Goal: Task Accomplishment & Management: Complete application form

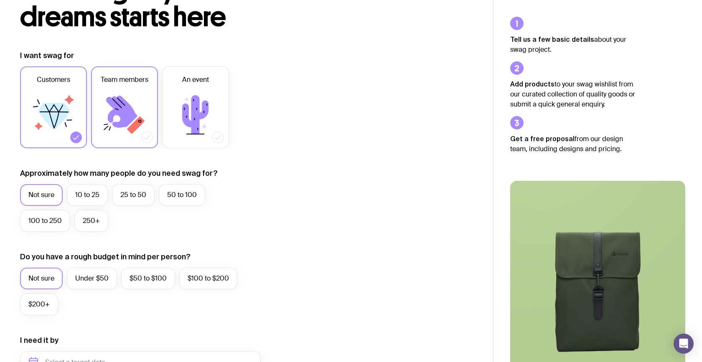
click at [129, 128] on icon at bounding box center [136, 125] width 18 height 18
click at [0, 0] on input "Team members" at bounding box center [0, 0] width 0 height 0
click at [76, 139] on icon at bounding box center [76, 137] width 8 height 8
click at [0, 0] on input "Customers" at bounding box center [0, 0] width 0 height 0
click at [98, 197] on label "10 to 25" at bounding box center [87, 195] width 41 height 22
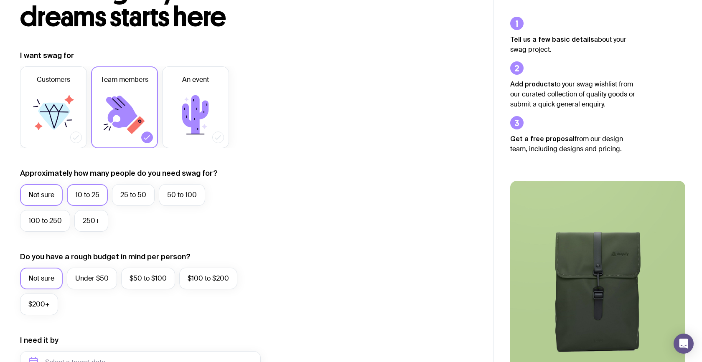
click at [0, 0] on input "10 to 25" at bounding box center [0, 0] width 0 height 0
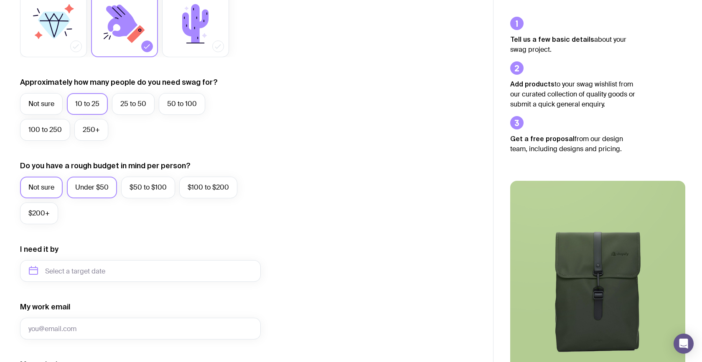
scroll to position [168, 0]
click at [215, 192] on label "$100 to $200" at bounding box center [208, 188] width 58 height 22
click at [0, 0] on input "$100 to $200" at bounding box center [0, 0] width 0 height 0
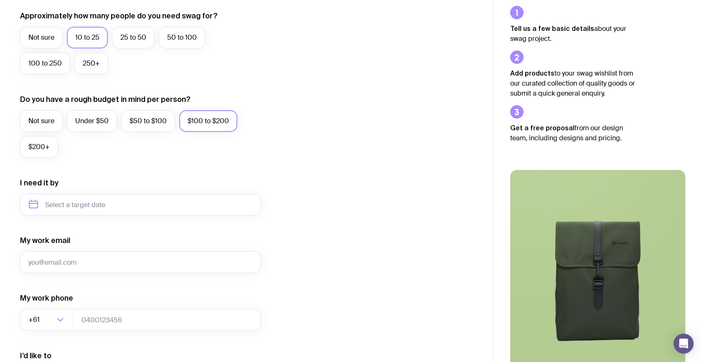
scroll to position [270, 0]
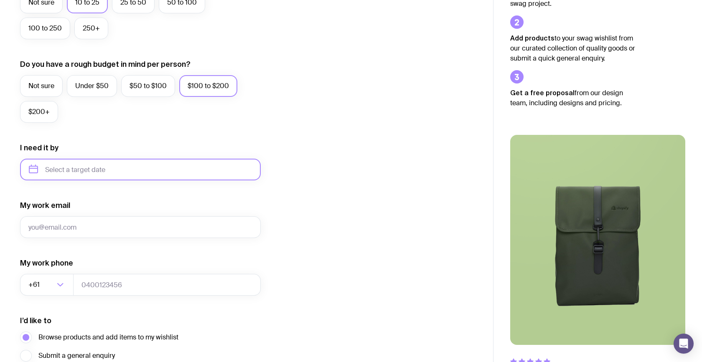
click at [126, 170] on input "text" at bounding box center [140, 170] width 241 height 22
click at [38, 274] on button "Oct" at bounding box center [39, 272] width 31 height 17
type input "[DATE]"
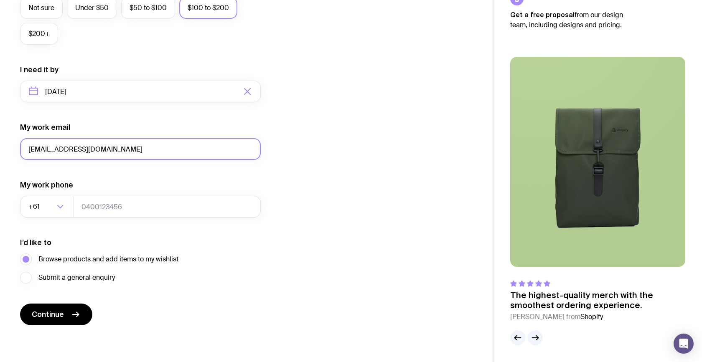
scroll to position [348, 0]
type input "[EMAIL_ADDRESS][DOMAIN_NAME]"
type input "0410560640"
click at [288, 251] on div "I want swag for Customers Team members An event Approximately how many people d…" at bounding box center [246, 53] width 453 height 546
click at [65, 315] on button "Continue" at bounding box center [56, 315] width 72 height 22
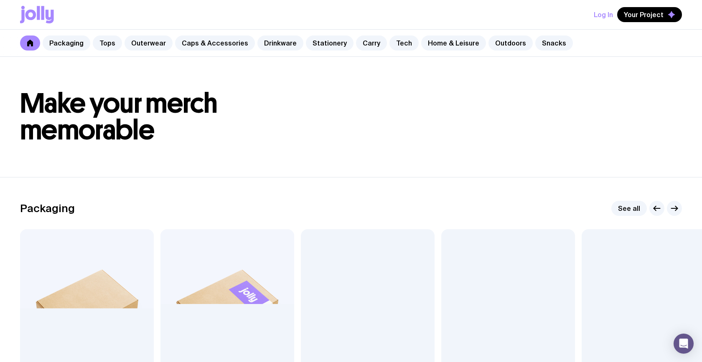
scroll to position [106, 0]
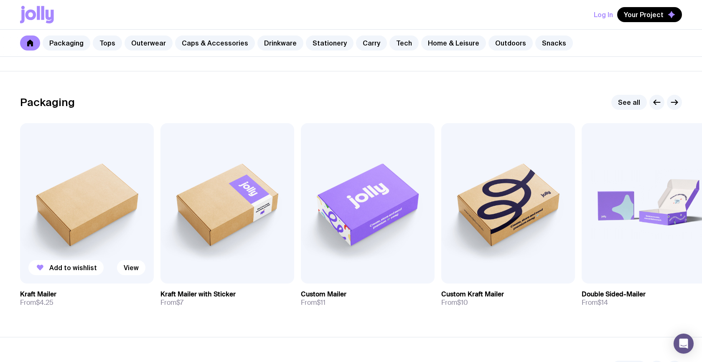
click at [87, 215] on img at bounding box center [87, 203] width 134 height 161
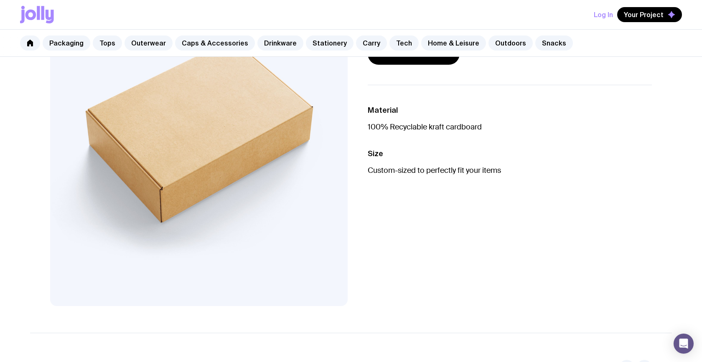
scroll to position [122, 0]
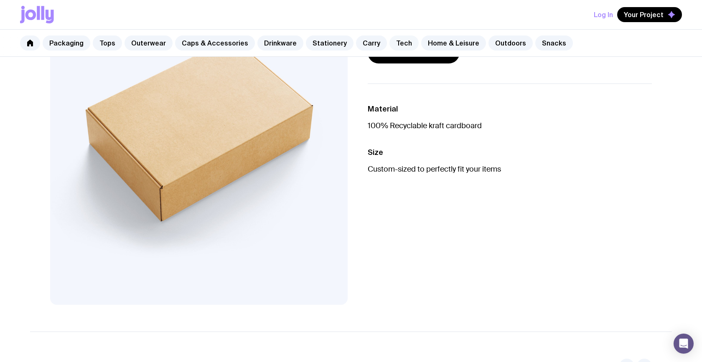
click at [394, 43] on link "Tech" at bounding box center [404, 43] width 29 height 15
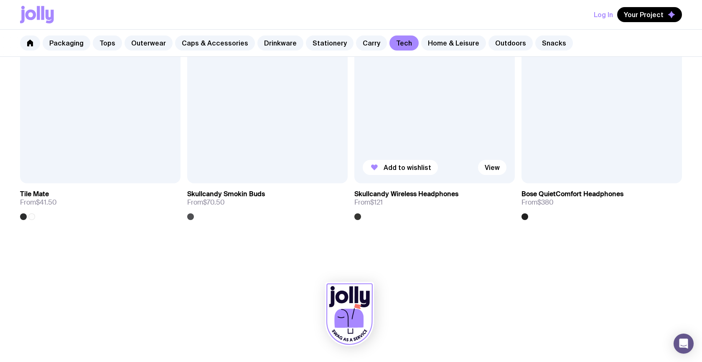
scroll to position [1764, 0]
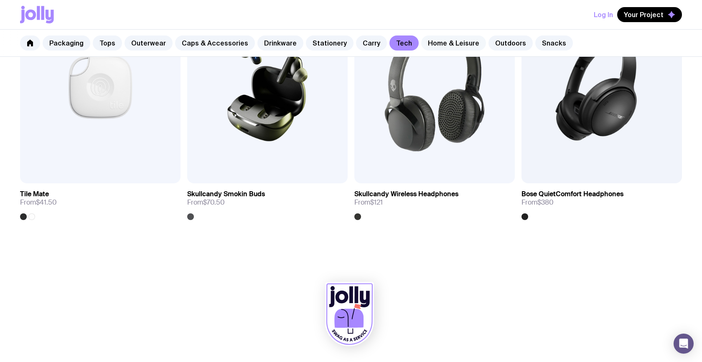
click at [421, 41] on link "Home & Leisure" at bounding box center [453, 43] width 65 height 15
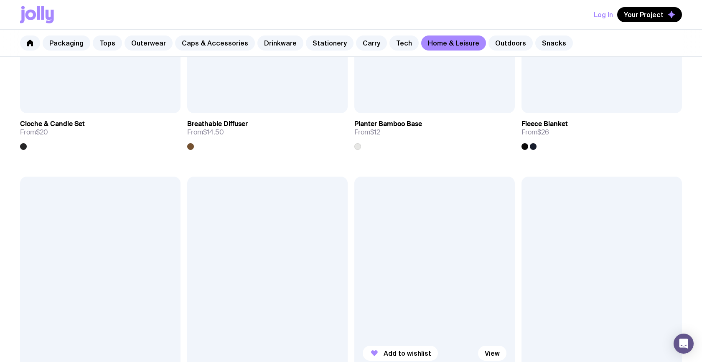
scroll to position [1647, 0]
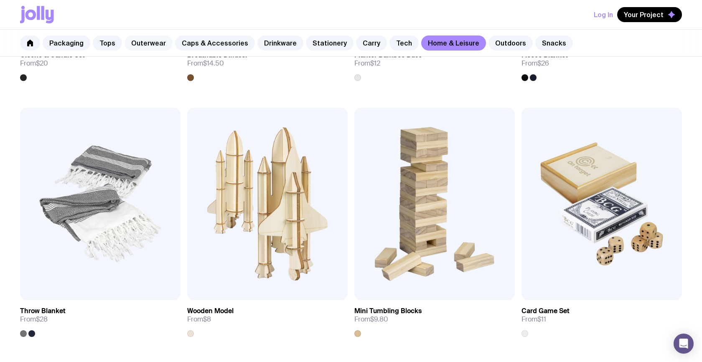
click at [132, 43] on link "Outerwear" at bounding box center [149, 43] width 48 height 15
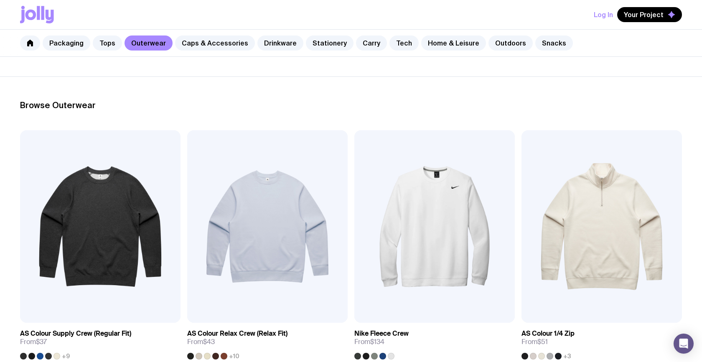
scroll to position [89, 0]
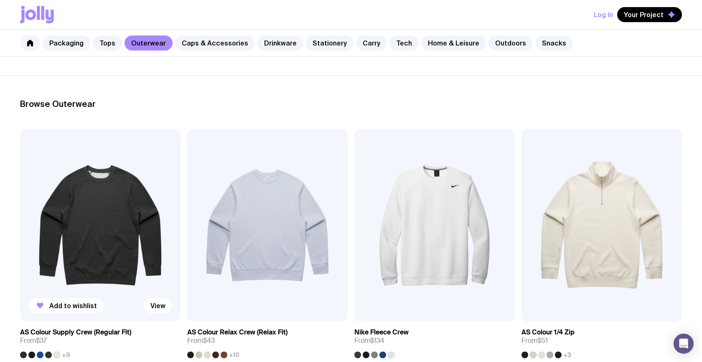
click at [90, 243] on img at bounding box center [100, 225] width 161 height 193
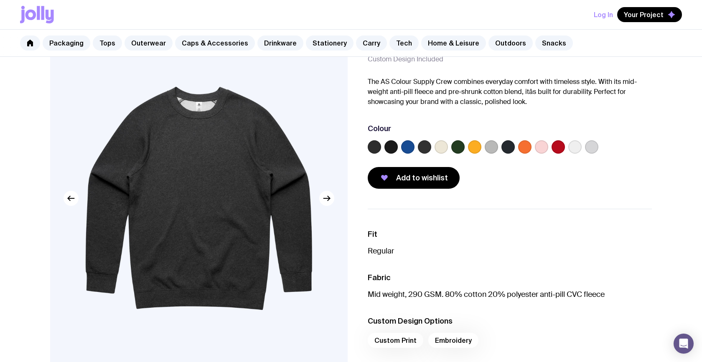
scroll to position [70, 0]
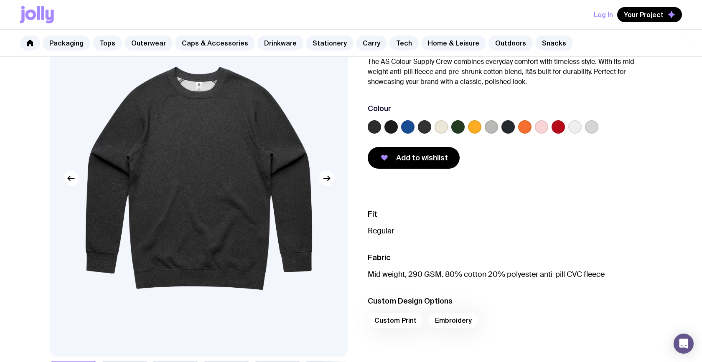
click at [389, 128] on label at bounding box center [391, 126] width 13 height 13
click at [0, 0] on input "radio" at bounding box center [0, 0] width 0 height 0
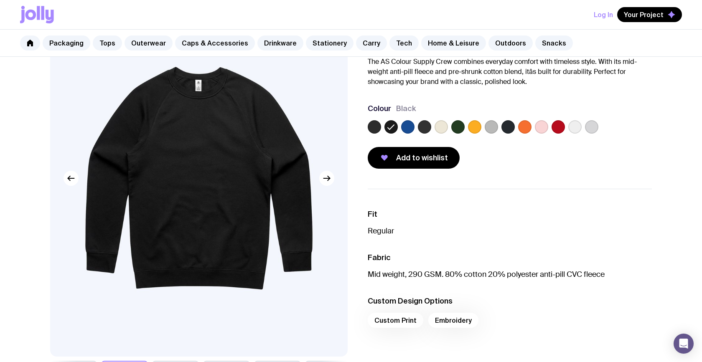
click at [427, 129] on label at bounding box center [424, 126] width 13 height 13
click at [0, 0] on input "radio" at bounding box center [0, 0] width 0 height 0
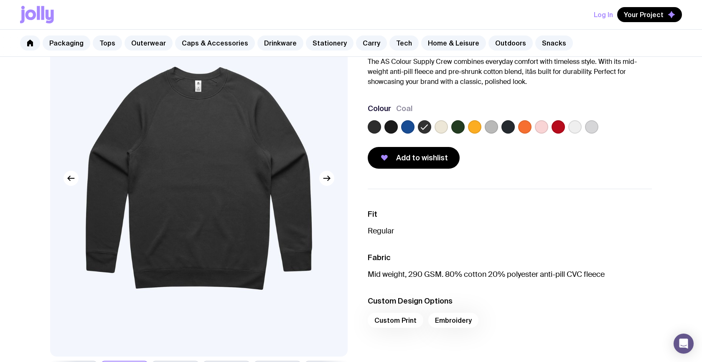
click at [375, 126] on label at bounding box center [374, 126] width 13 height 13
click at [0, 0] on input "radio" at bounding box center [0, 0] width 0 height 0
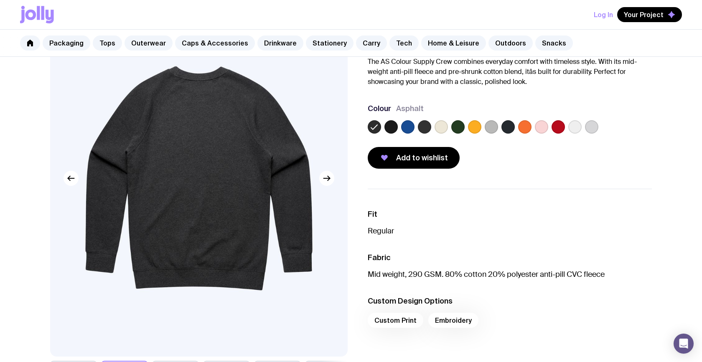
click at [424, 130] on label at bounding box center [424, 126] width 13 height 13
click at [0, 0] on input "radio" at bounding box center [0, 0] width 0 height 0
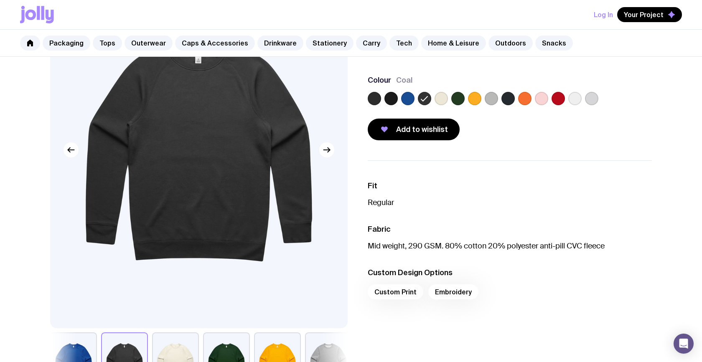
scroll to position [104, 0]
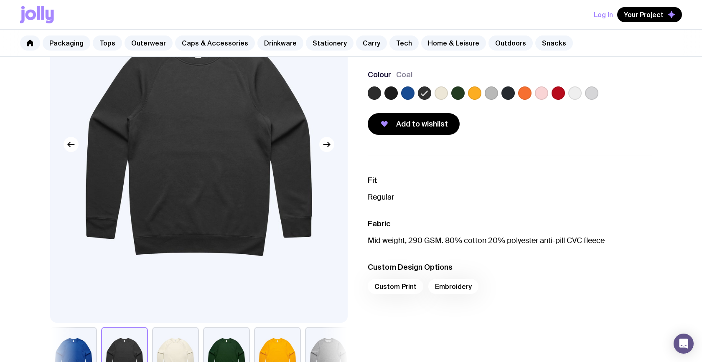
click at [496, 95] on label at bounding box center [491, 93] width 13 height 13
click at [0, 0] on input "radio" at bounding box center [0, 0] width 0 height 0
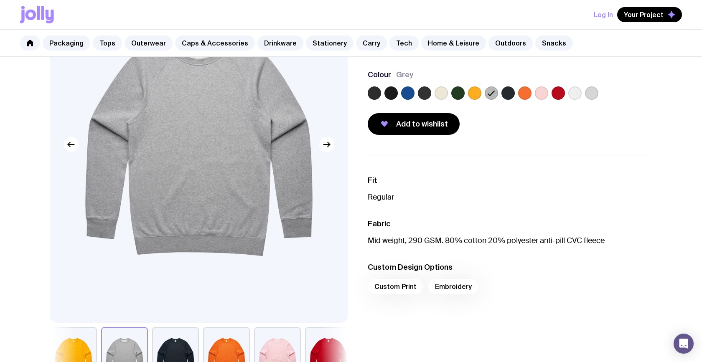
click at [512, 96] on label at bounding box center [508, 93] width 13 height 13
click at [0, 0] on input "radio" at bounding box center [0, 0] width 0 height 0
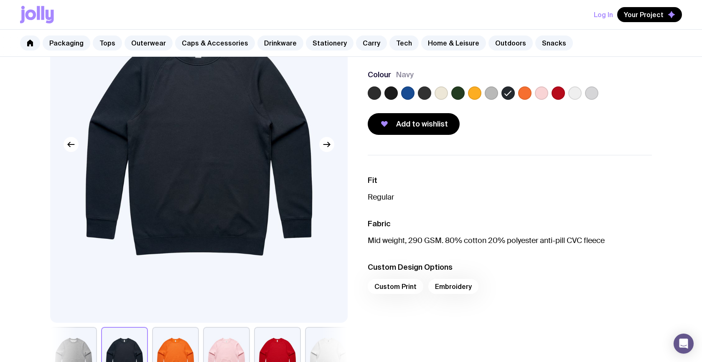
click at [375, 95] on label at bounding box center [374, 93] width 13 height 13
click at [0, 0] on input "radio" at bounding box center [0, 0] width 0 height 0
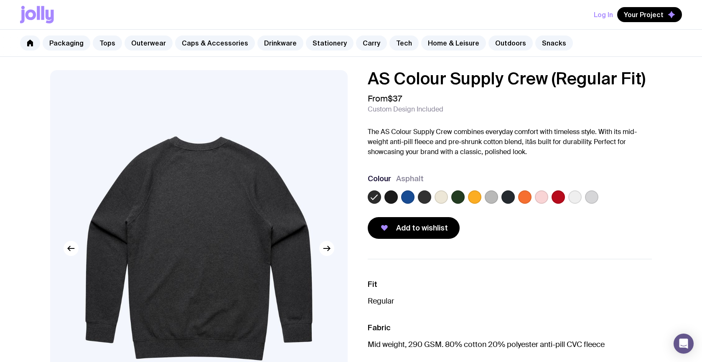
scroll to position [0, 0]
click at [392, 199] on label at bounding box center [391, 197] width 13 height 13
click at [0, 0] on input "radio" at bounding box center [0, 0] width 0 height 0
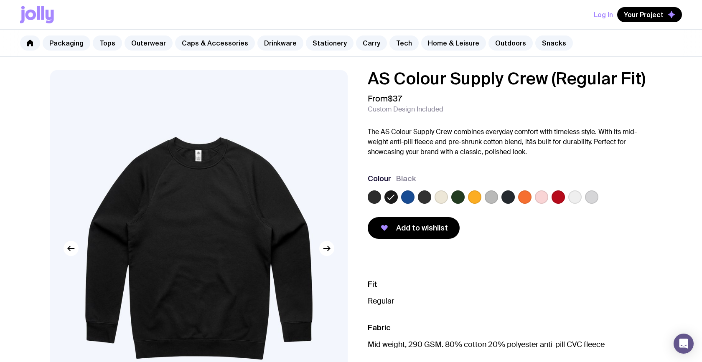
click at [429, 198] on label at bounding box center [424, 197] width 13 height 13
click at [0, 0] on input "radio" at bounding box center [0, 0] width 0 height 0
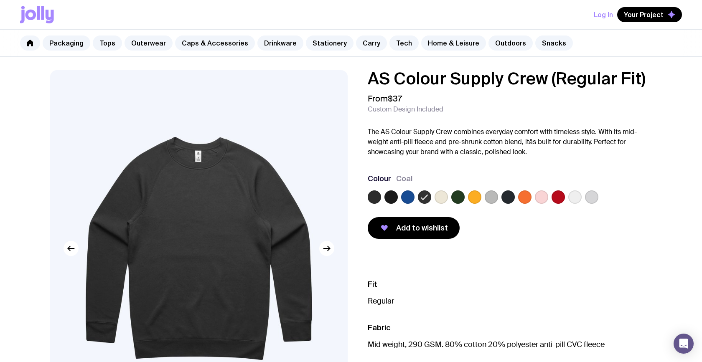
click at [374, 199] on label at bounding box center [374, 197] width 13 height 13
click at [0, 0] on input "radio" at bounding box center [0, 0] width 0 height 0
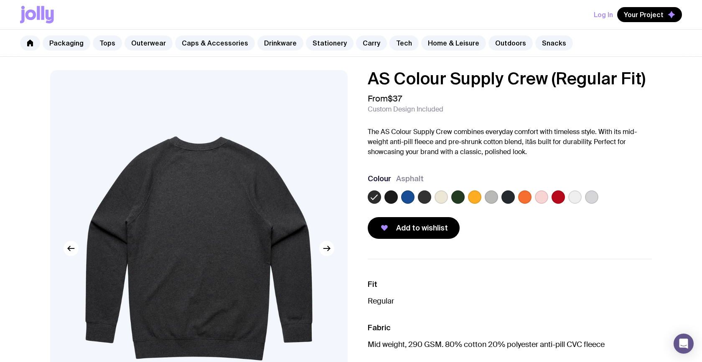
click at [427, 196] on label at bounding box center [424, 197] width 13 height 13
click at [0, 0] on input "radio" at bounding box center [0, 0] width 0 height 0
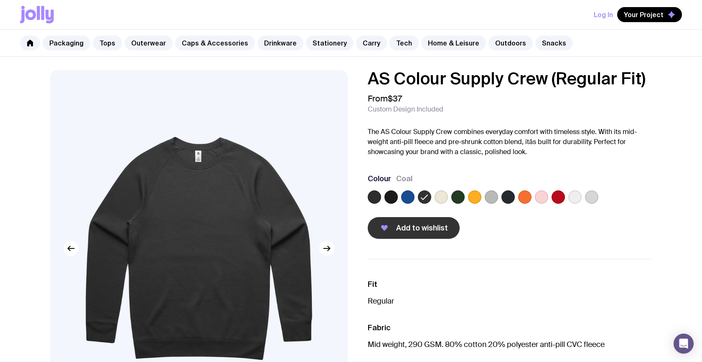
click at [417, 229] on span "Add to wishlist" at bounding box center [422, 228] width 52 height 10
click at [107, 41] on link "Tops" at bounding box center [107, 43] width 29 height 15
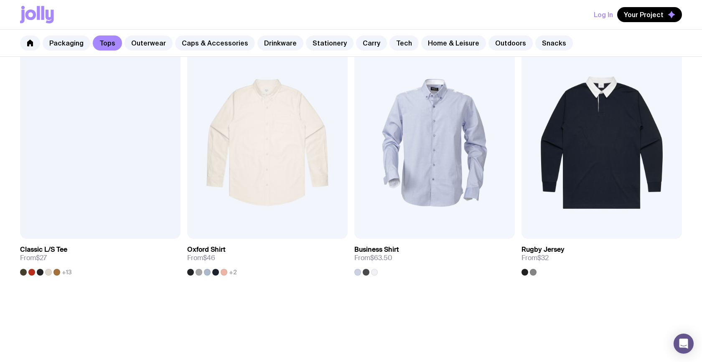
scroll to position [941, 0]
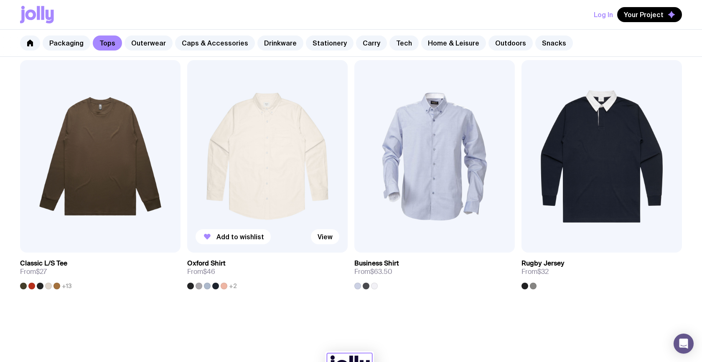
click at [306, 140] on img at bounding box center [267, 156] width 161 height 193
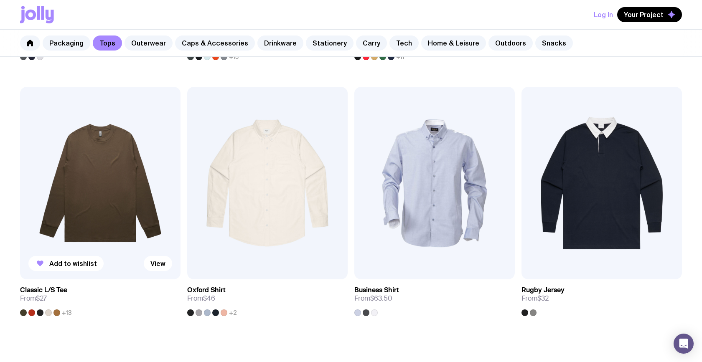
scroll to position [900, 0]
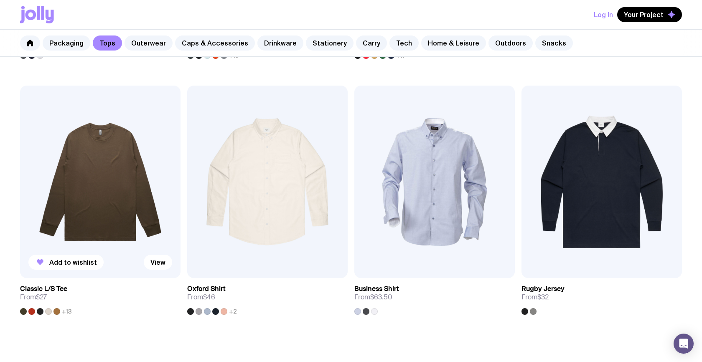
click at [105, 188] on img at bounding box center [100, 182] width 161 height 193
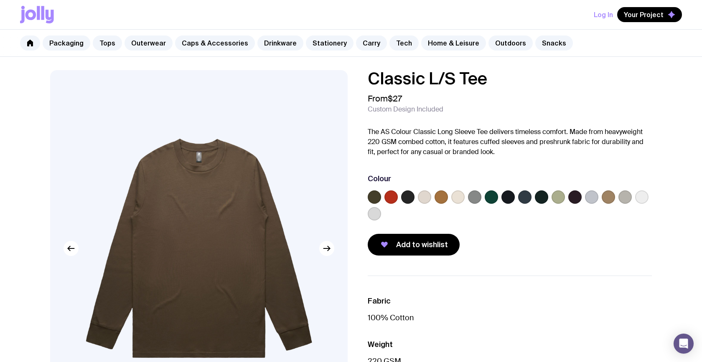
click at [510, 199] on label at bounding box center [508, 197] width 13 height 13
click at [0, 0] on input "radio" at bounding box center [0, 0] width 0 height 0
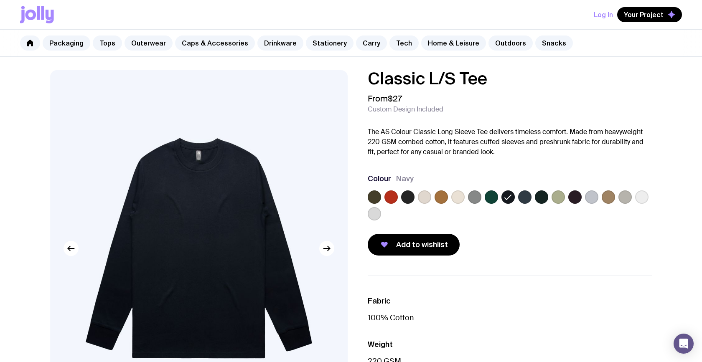
click at [528, 199] on label at bounding box center [524, 197] width 13 height 13
click at [0, 0] on input "radio" at bounding box center [0, 0] width 0 height 0
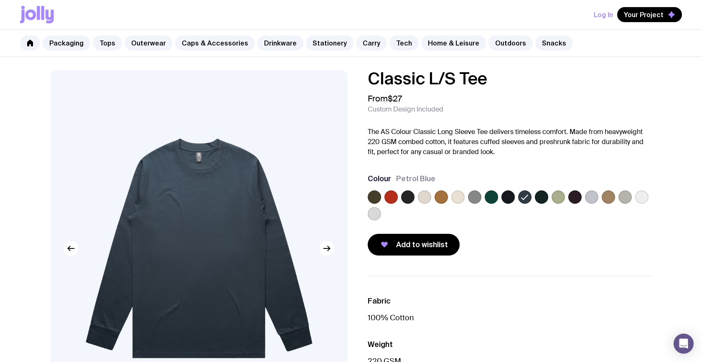
click at [411, 201] on label at bounding box center [407, 197] width 13 height 13
click at [0, 0] on input "radio" at bounding box center [0, 0] width 0 height 0
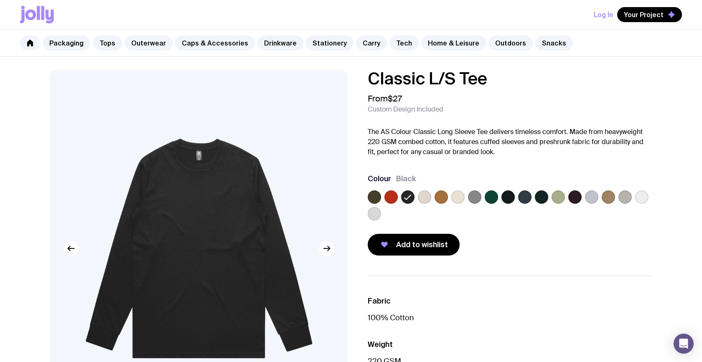
click at [375, 200] on label at bounding box center [374, 197] width 13 height 13
click at [0, 0] on input "radio" at bounding box center [0, 0] width 0 height 0
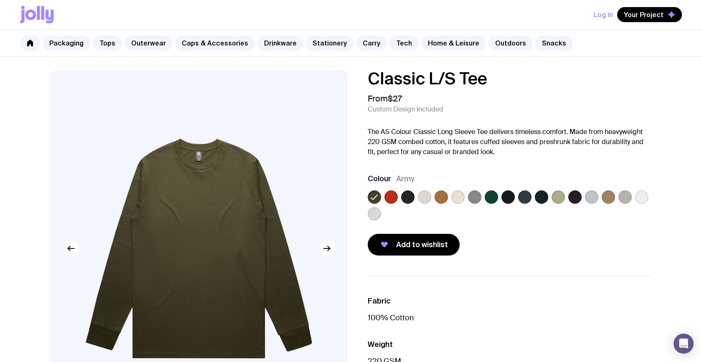
click at [575, 198] on label at bounding box center [574, 197] width 13 height 13
click at [0, 0] on input "radio" at bounding box center [0, 0] width 0 height 0
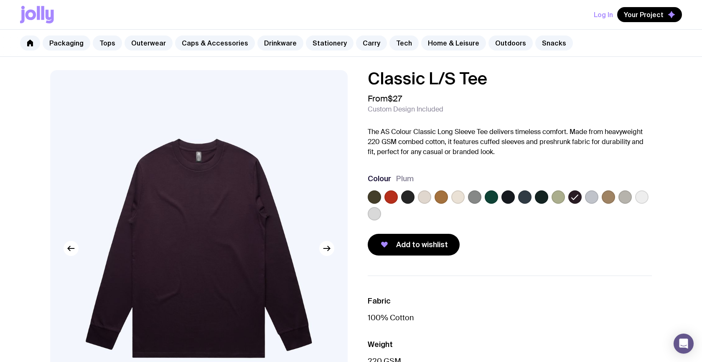
click at [525, 199] on label at bounding box center [524, 197] width 13 height 13
click at [0, 0] on input "radio" at bounding box center [0, 0] width 0 height 0
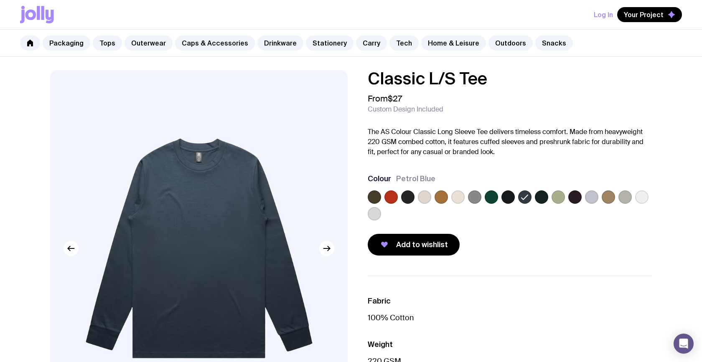
click at [477, 196] on label at bounding box center [474, 197] width 13 height 13
click at [0, 0] on input "radio" at bounding box center [0, 0] width 0 height 0
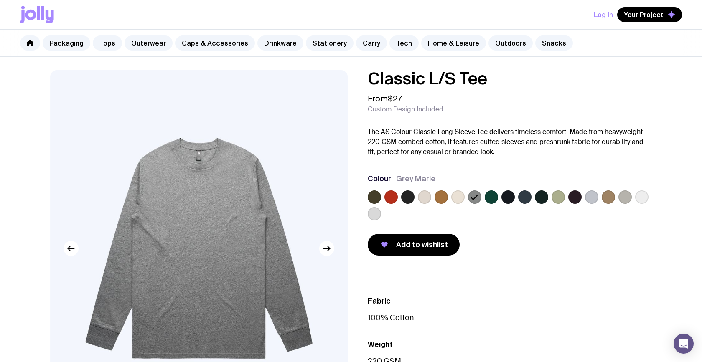
click at [379, 217] on label at bounding box center [374, 213] width 13 height 13
click at [0, 0] on input "radio" at bounding box center [0, 0] width 0 height 0
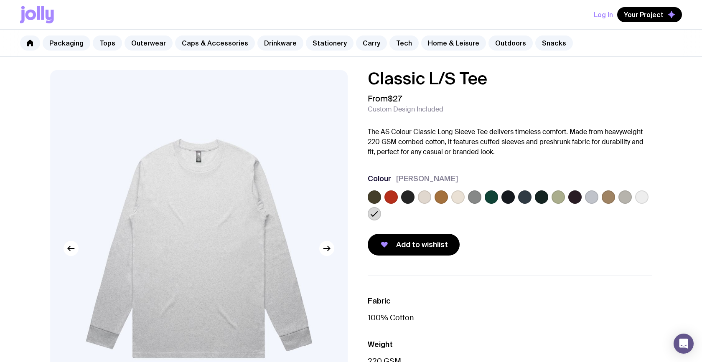
click at [627, 194] on label at bounding box center [625, 197] width 13 height 13
click at [0, 0] on input "radio" at bounding box center [0, 0] width 0 height 0
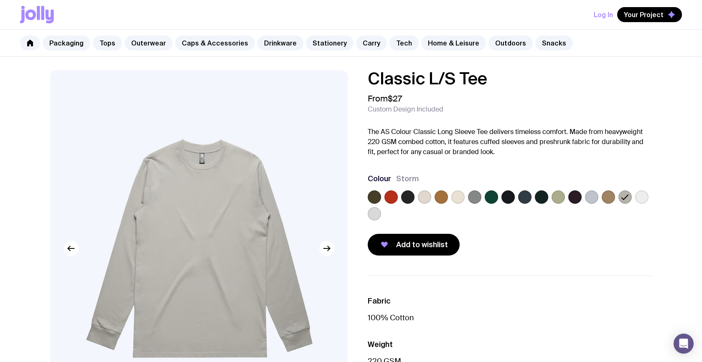
click at [411, 199] on label at bounding box center [407, 197] width 13 height 13
click at [0, 0] on input "radio" at bounding box center [0, 0] width 0 height 0
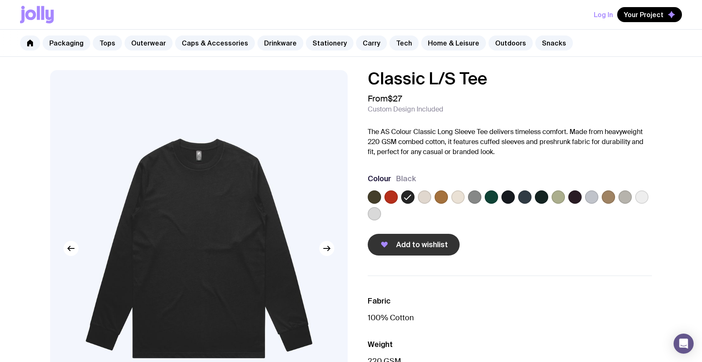
click at [416, 246] on span "Add to wishlist" at bounding box center [422, 245] width 52 height 10
click at [500, 44] on link "Outdoors" at bounding box center [511, 43] width 44 height 15
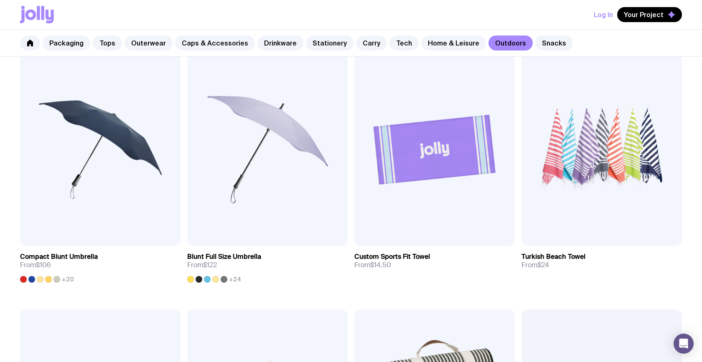
scroll to position [138, 0]
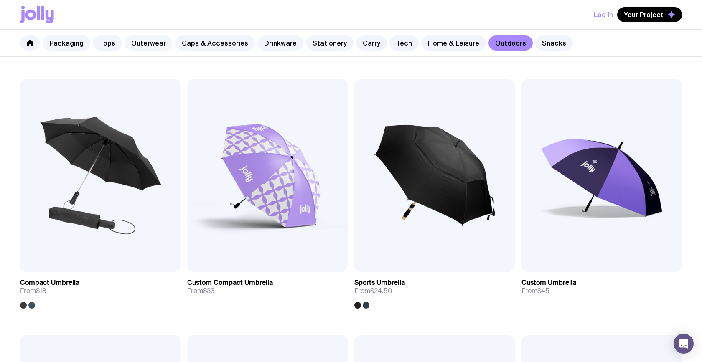
click at [148, 43] on link "Outerwear" at bounding box center [149, 43] width 48 height 15
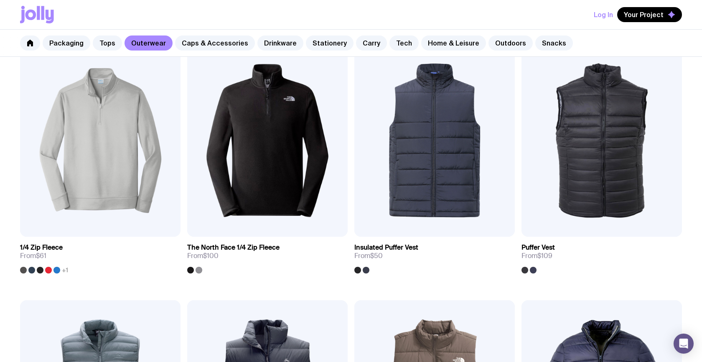
scroll to position [423, 0]
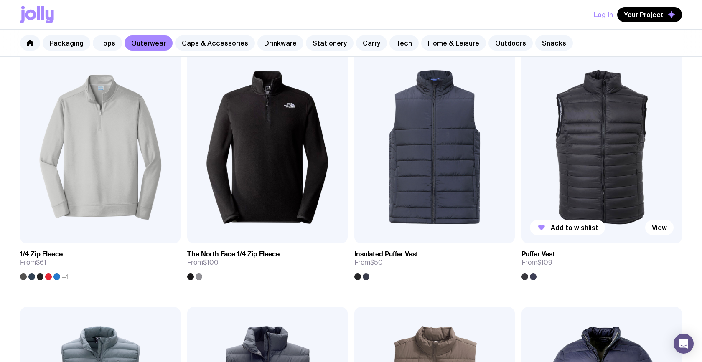
click at [615, 149] on img at bounding box center [602, 147] width 161 height 193
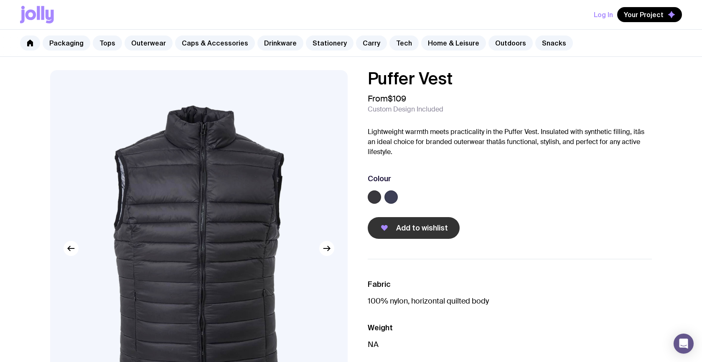
click at [431, 230] on span "Add to wishlist" at bounding box center [422, 228] width 52 height 10
click at [144, 42] on link "Outerwear" at bounding box center [149, 43] width 48 height 15
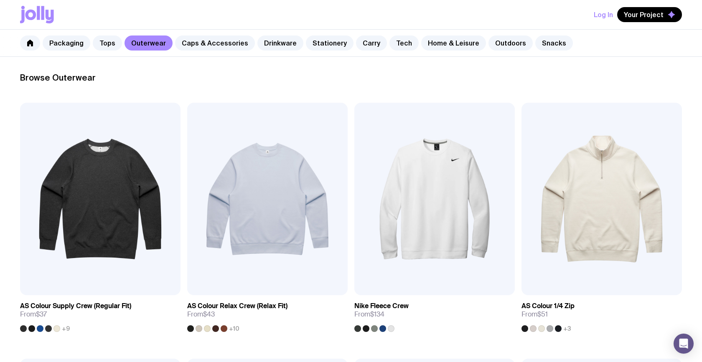
scroll to position [119, 0]
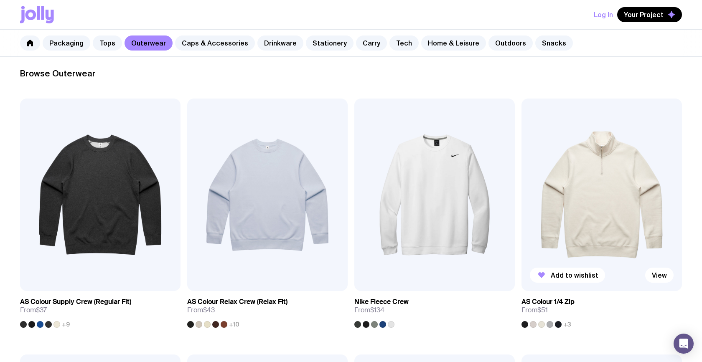
click at [620, 208] on img at bounding box center [602, 195] width 161 height 193
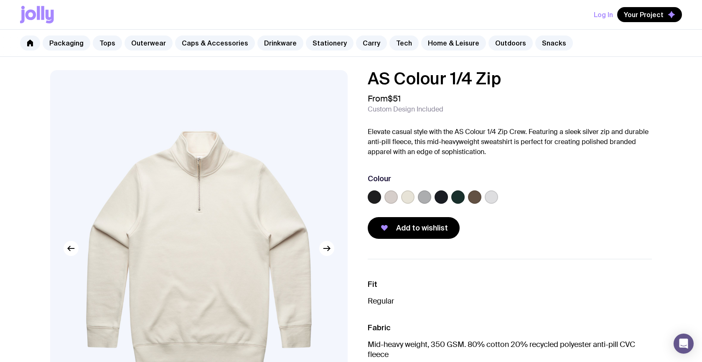
click at [372, 201] on label at bounding box center [374, 197] width 13 height 13
click at [0, 0] on input "radio" at bounding box center [0, 0] width 0 height 0
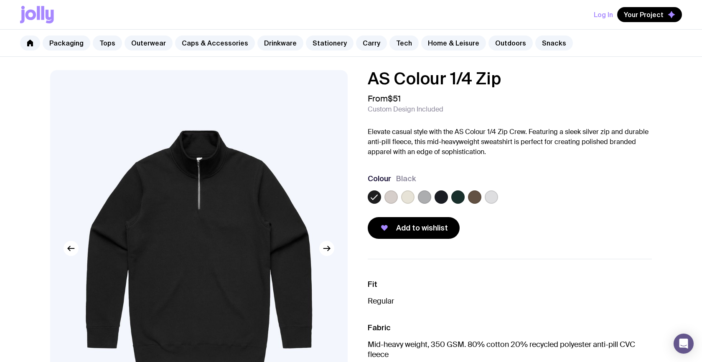
click at [440, 194] on label at bounding box center [441, 197] width 13 height 13
click at [0, 0] on input "radio" at bounding box center [0, 0] width 0 height 0
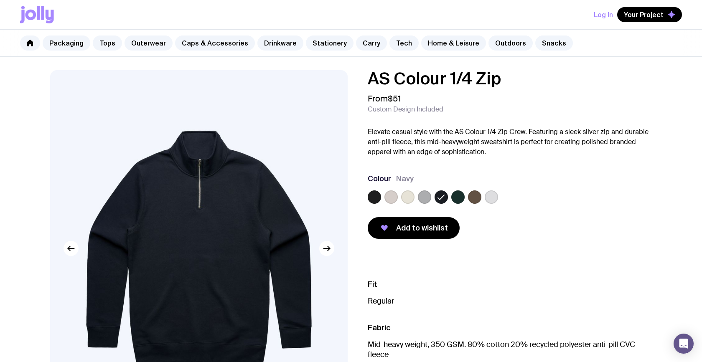
click at [423, 197] on label at bounding box center [424, 197] width 13 height 13
click at [0, 0] on input "radio" at bounding box center [0, 0] width 0 height 0
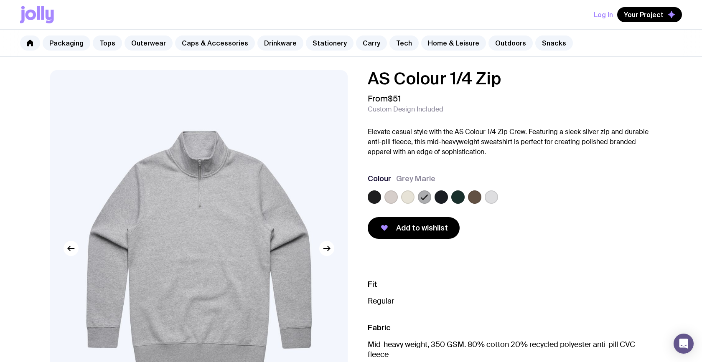
click at [373, 197] on label at bounding box center [374, 197] width 13 height 13
click at [0, 0] on input "radio" at bounding box center [0, 0] width 0 height 0
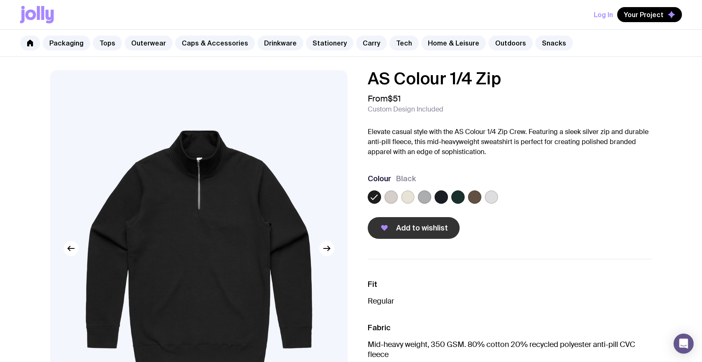
click at [432, 234] on button "Add to wishlist" at bounding box center [414, 228] width 92 height 22
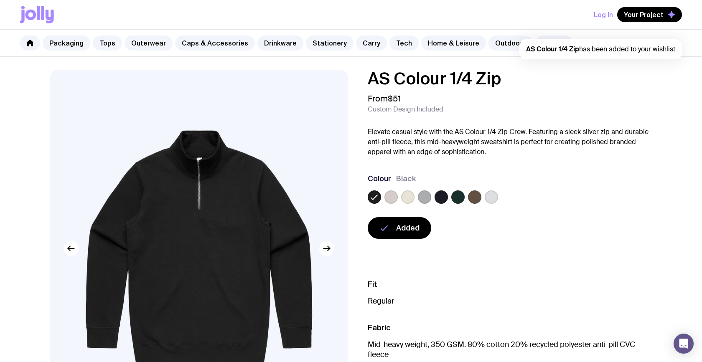
click at [637, 74] on h1 "AS Colour 1/4 Zip" at bounding box center [510, 78] width 284 height 17
click at [646, 14] on span "Your Project" at bounding box center [644, 14] width 40 height 8
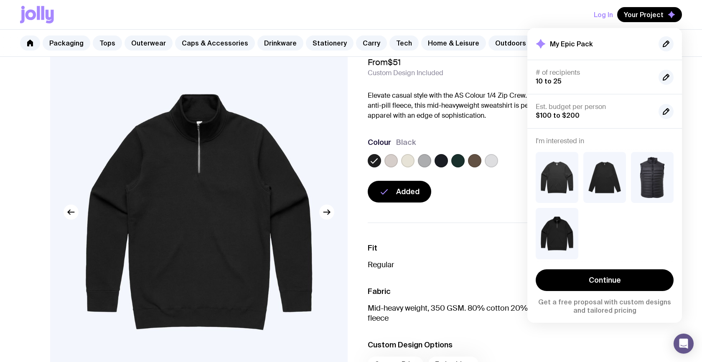
scroll to position [51, 0]
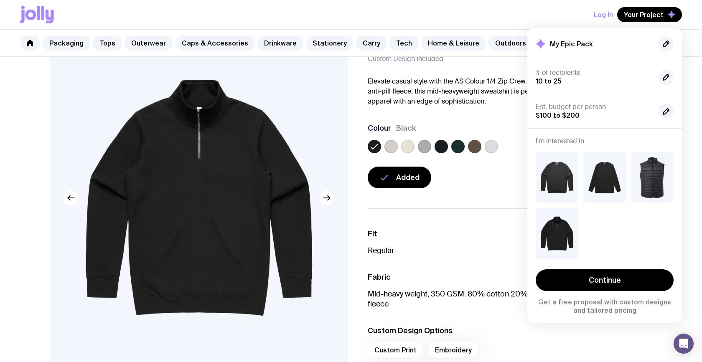
click at [345, 21] on div "Log In Your Project My Epic Pack # of recipients 10 to 25 Est. budget per perso…" at bounding box center [351, 14] width 662 height 29
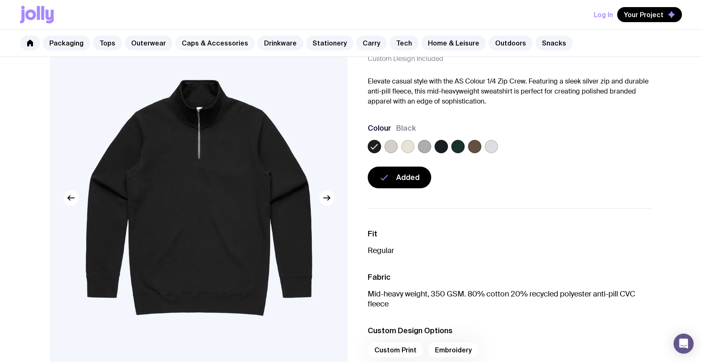
scroll to position [52, 0]
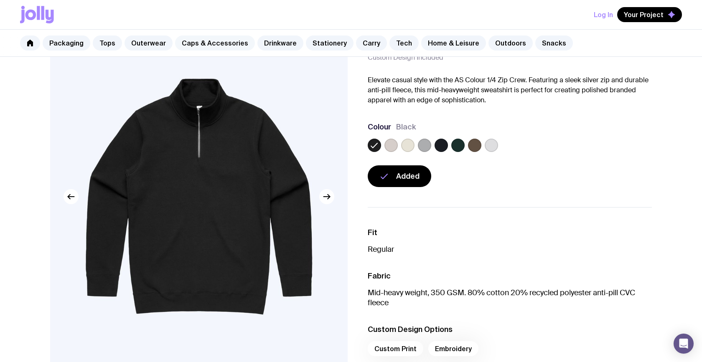
click at [208, 44] on link "Caps & Accessories" at bounding box center [215, 43] width 80 height 15
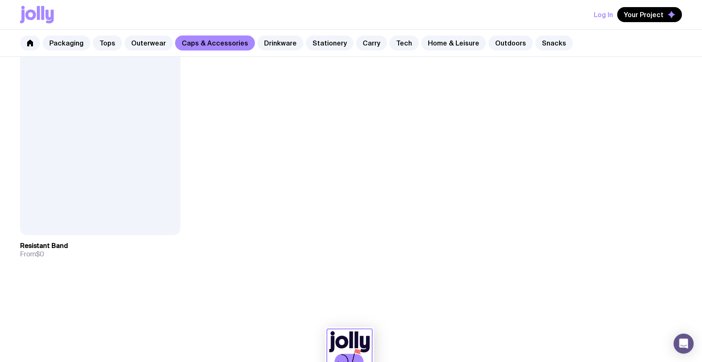
scroll to position [1689, 0]
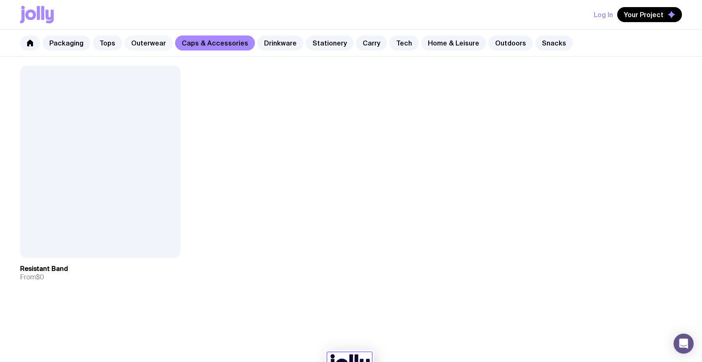
click at [137, 46] on link "Outerwear" at bounding box center [149, 43] width 48 height 15
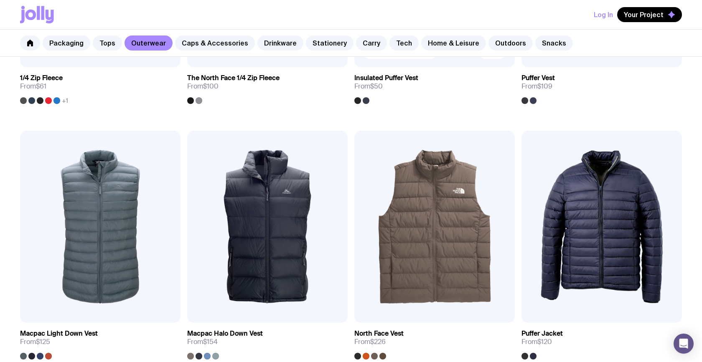
scroll to position [606, 0]
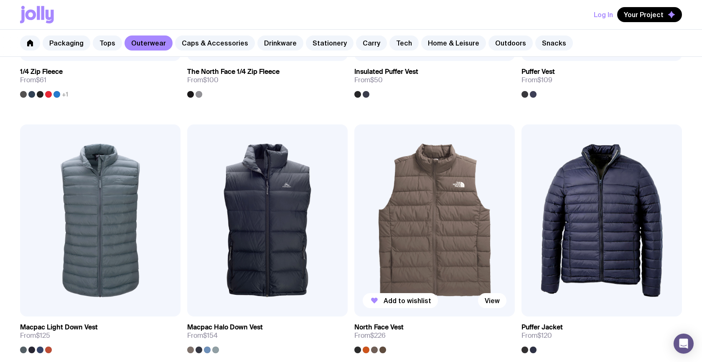
click at [419, 223] on img at bounding box center [434, 221] width 161 height 193
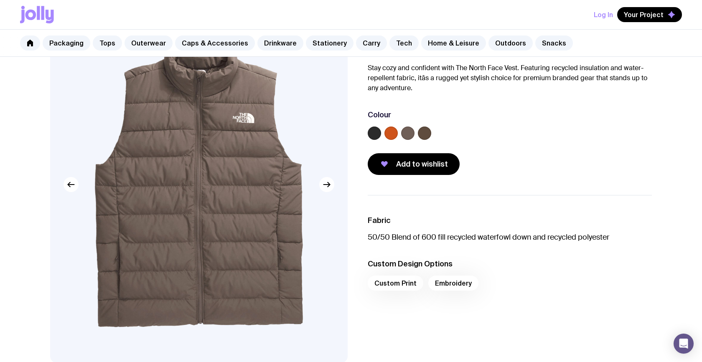
scroll to position [53, 0]
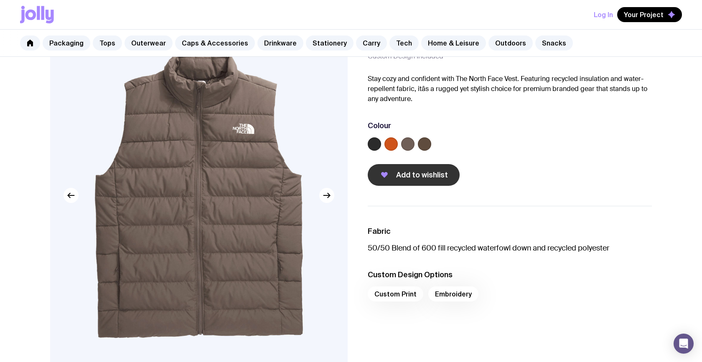
click at [435, 178] on span "Add to wishlist" at bounding box center [422, 175] width 52 height 10
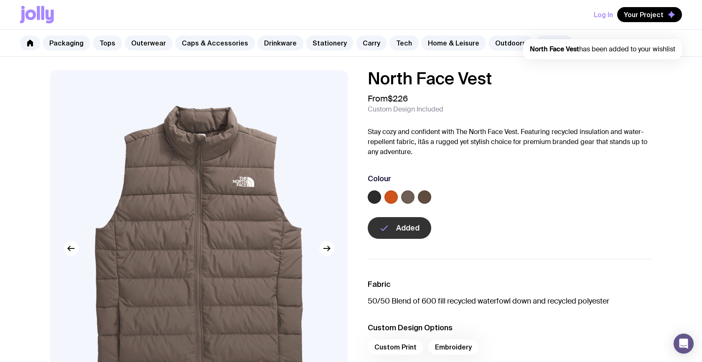
scroll to position [0, 0]
click at [138, 41] on link "Outerwear" at bounding box center [149, 43] width 48 height 15
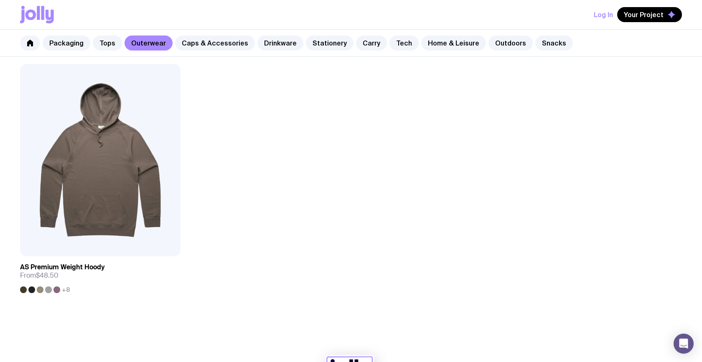
scroll to position [1434, 0]
click at [63, 201] on img at bounding box center [100, 161] width 161 height 193
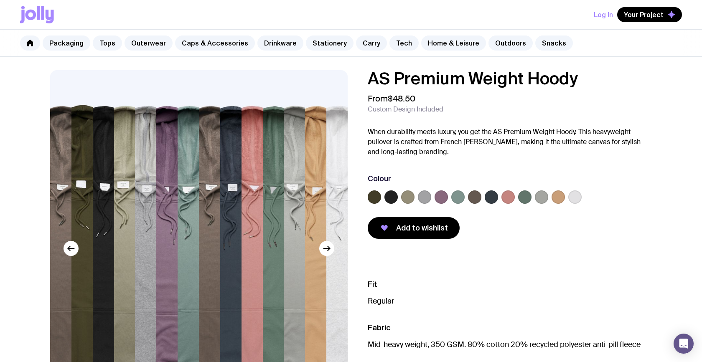
scroll to position [59, 0]
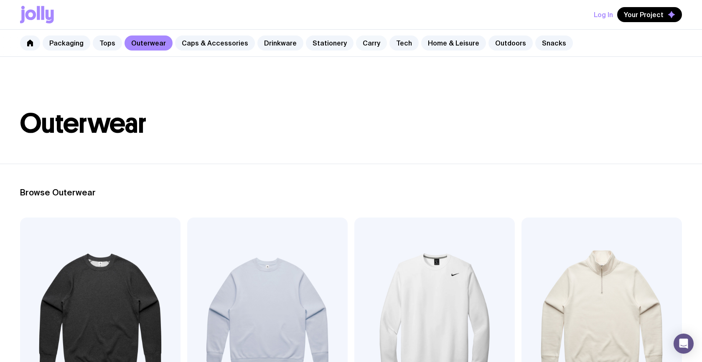
click at [356, 46] on link "Carry" at bounding box center [371, 43] width 31 height 15
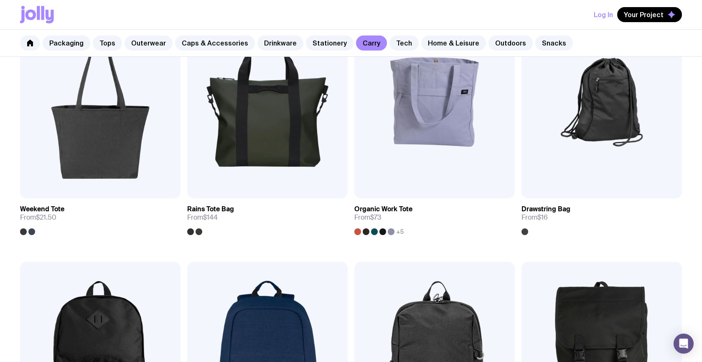
scroll to position [410, 0]
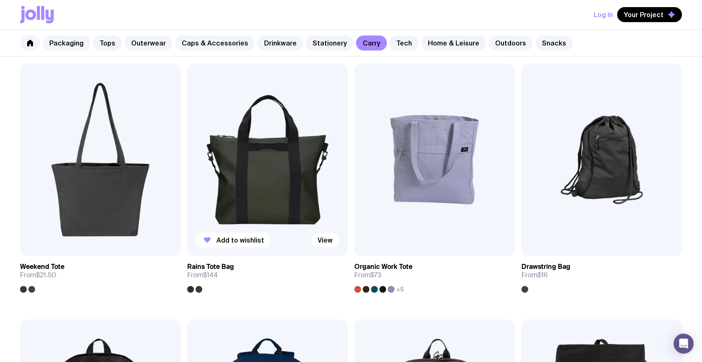
click at [270, 185] on img at bounding box center [267, 160] width 161 height 193
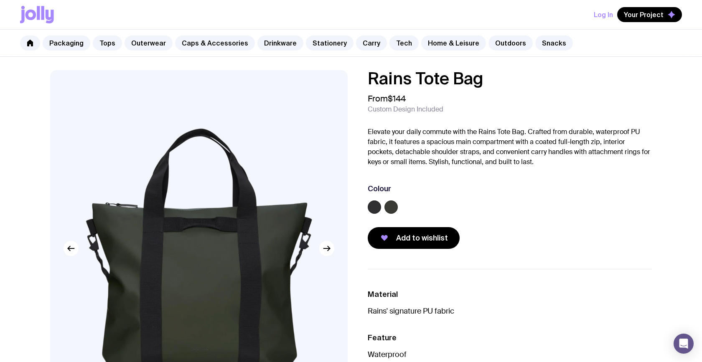
click at [374, 207] on label at bounding box center [374, 207] width 13 height 13
click at [0, 0] on input "radio" at bounding box center [0, 0] width 0 height 0
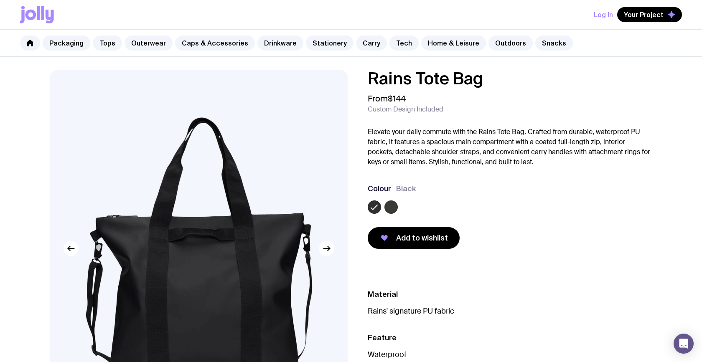
click at [395, 208] on label at bounding box center [391, 207] width 13 height 13
click at [0, 0] on input "radio" at bounding box center [0, 0] width 0 height 0
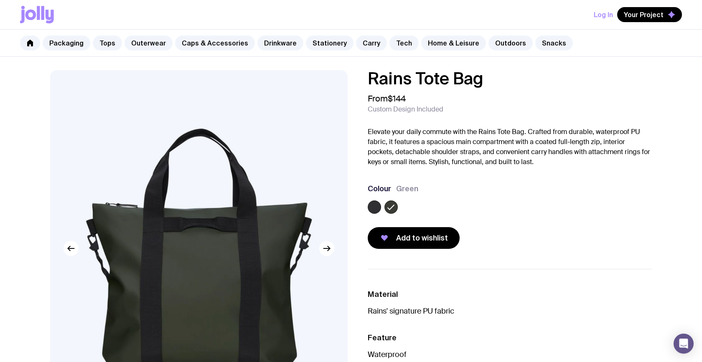
click at [371, 203] on label at bounding box center [374, 207] width 13 height 13
click at [0, 0] on input "radio" at bounding box center [0, 0] width 0 height 0
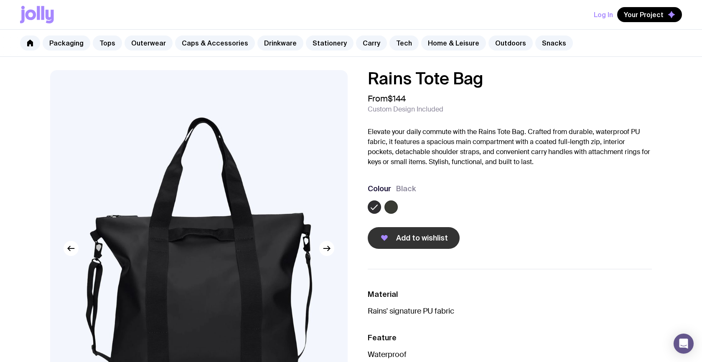
click at [402, 229] on button "Add to wishlist" at bounding box center [414, 238] width 92 height 22
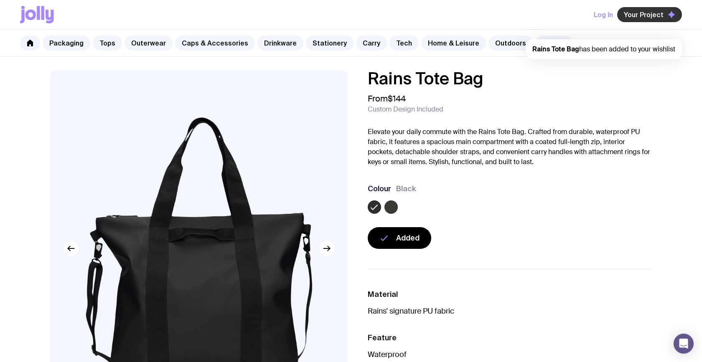
click at [650, 15] on span "Your Project" at bounding box center [644, 14] width 40 height 8
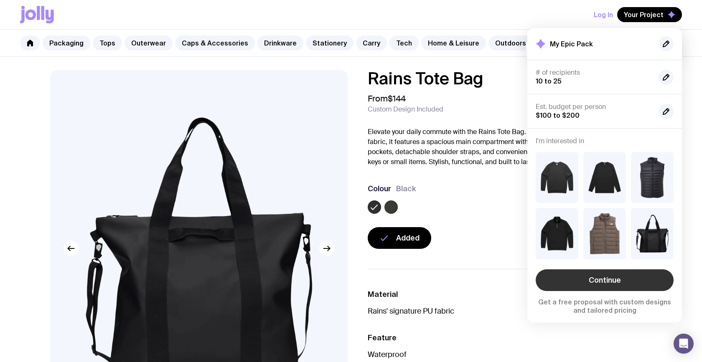
click at [640, 285] on link "Continue" at bounding box center [605, 281] width 138 height 22
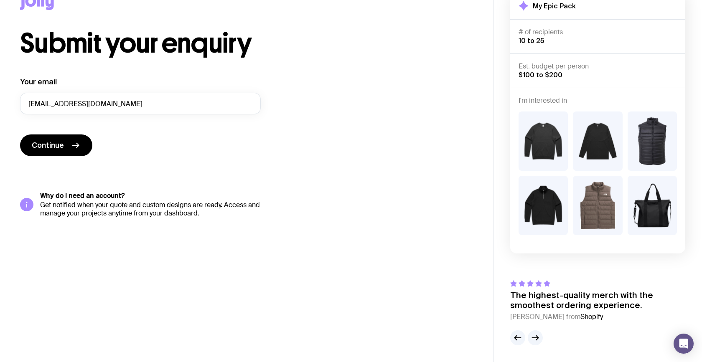
scroll to position [24, 0]
click at [321, 0] on div at bounding box center [246, 3] width 453 height 54
